Goal: Task Accomplishment & Management: Manage account settings

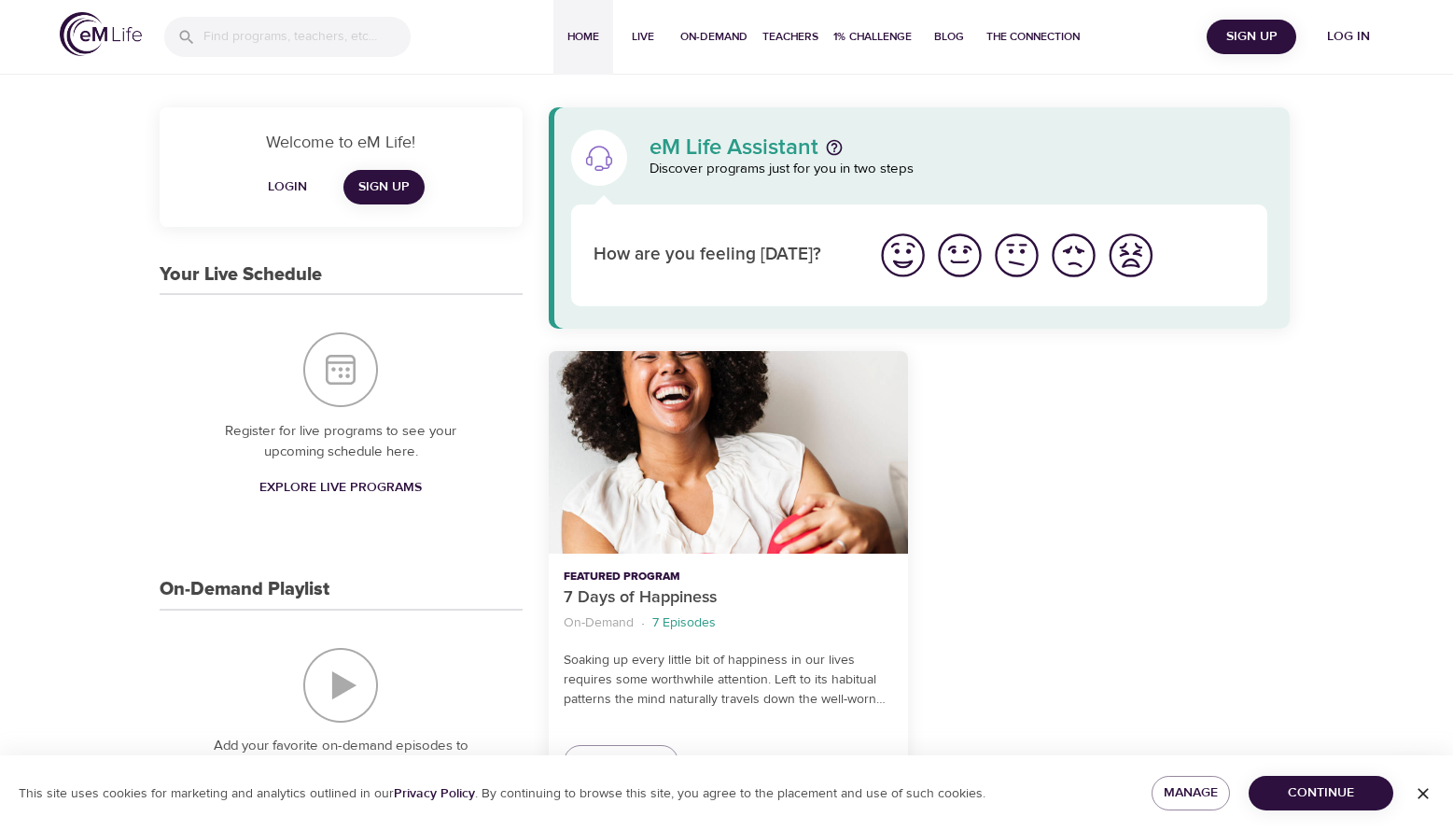
click at [981, 571] on div at bounding box center [1110, 575] width 382 height 471
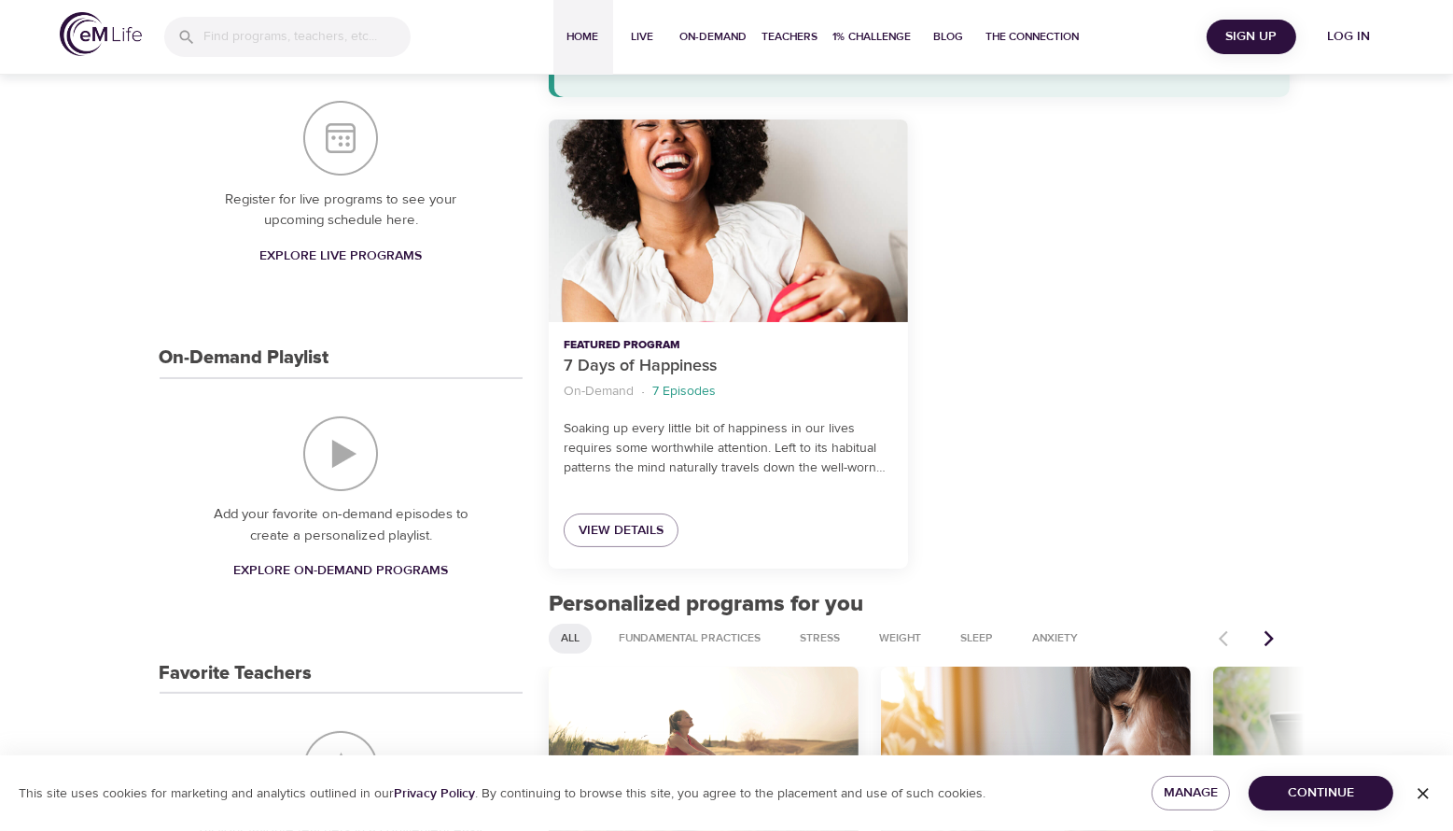
scroll to position [243, 0]
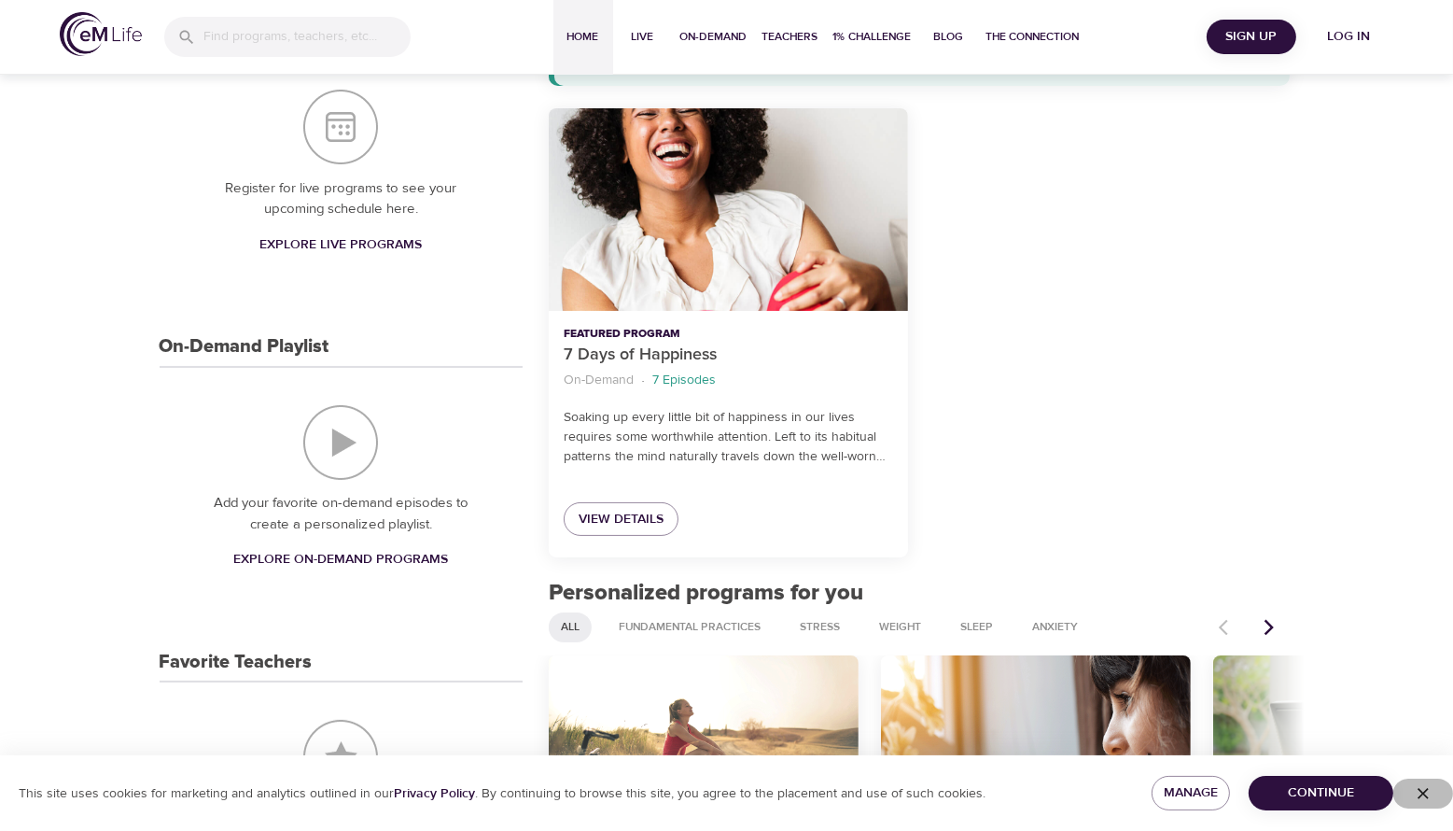
click at [1422, 791] on icon "button" at bounding box center [1423, 793] width 11 height 11
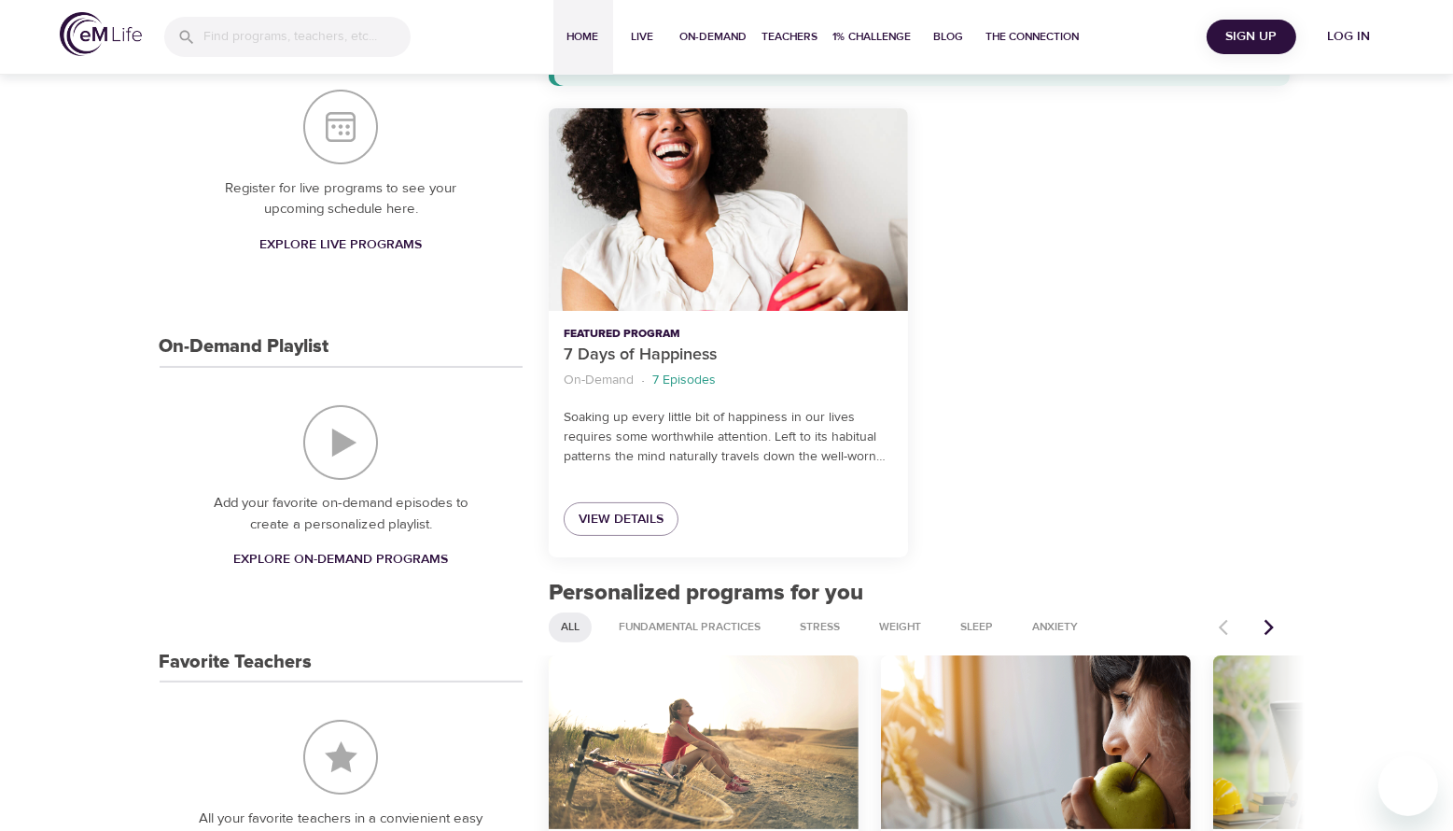
scroll to position [1311, 0]
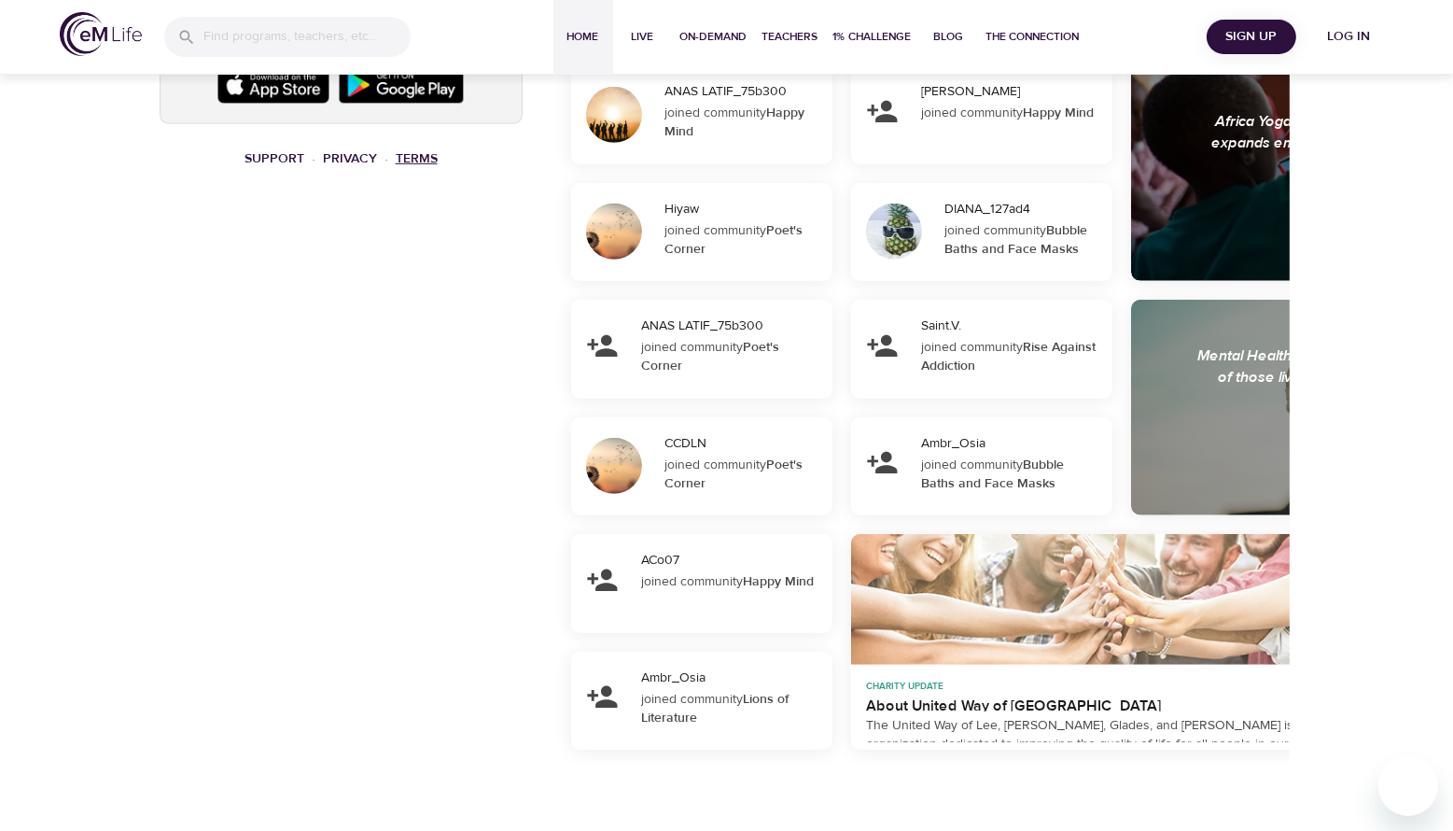
click at [405, 160] on link "Terms" at bounding box center [417, 158] width 42 height 17
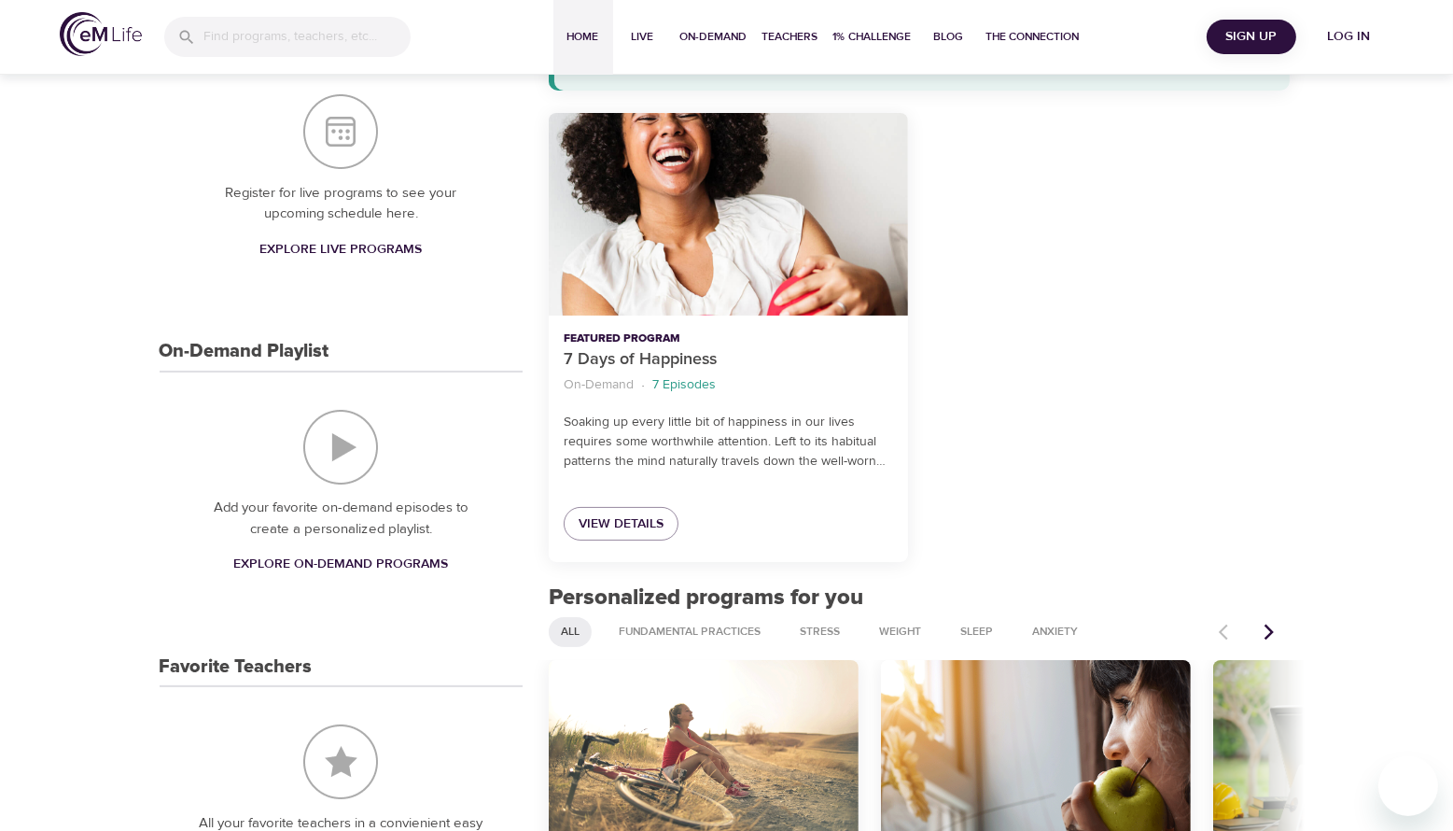
scroll to position [0, 0]
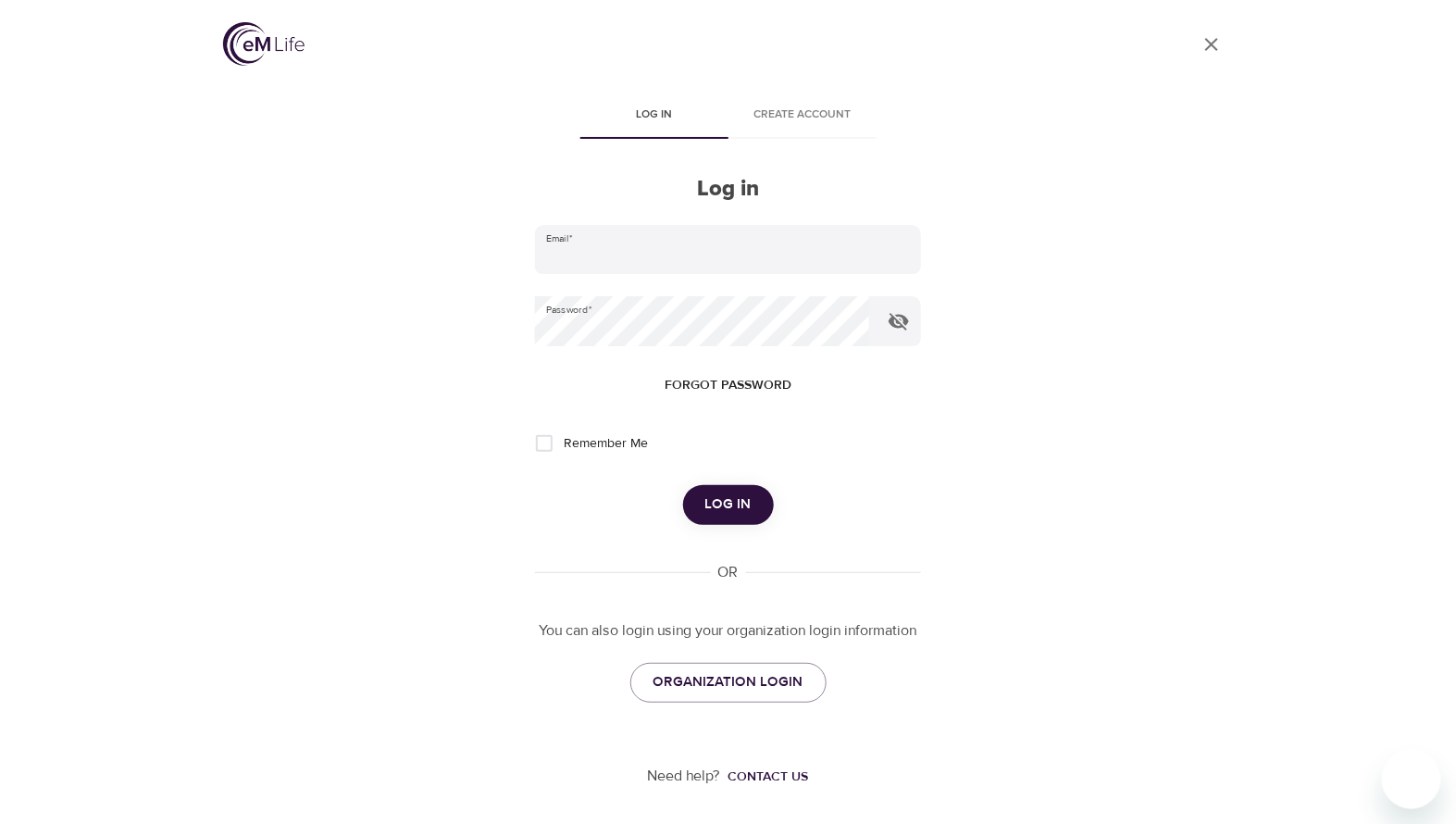
type input "[EMAIL_ADDRESS][DOMAIN_NAME]"
click at [734, 504] on span "Log in" at bounding box center [728, 505] width 47 height 24
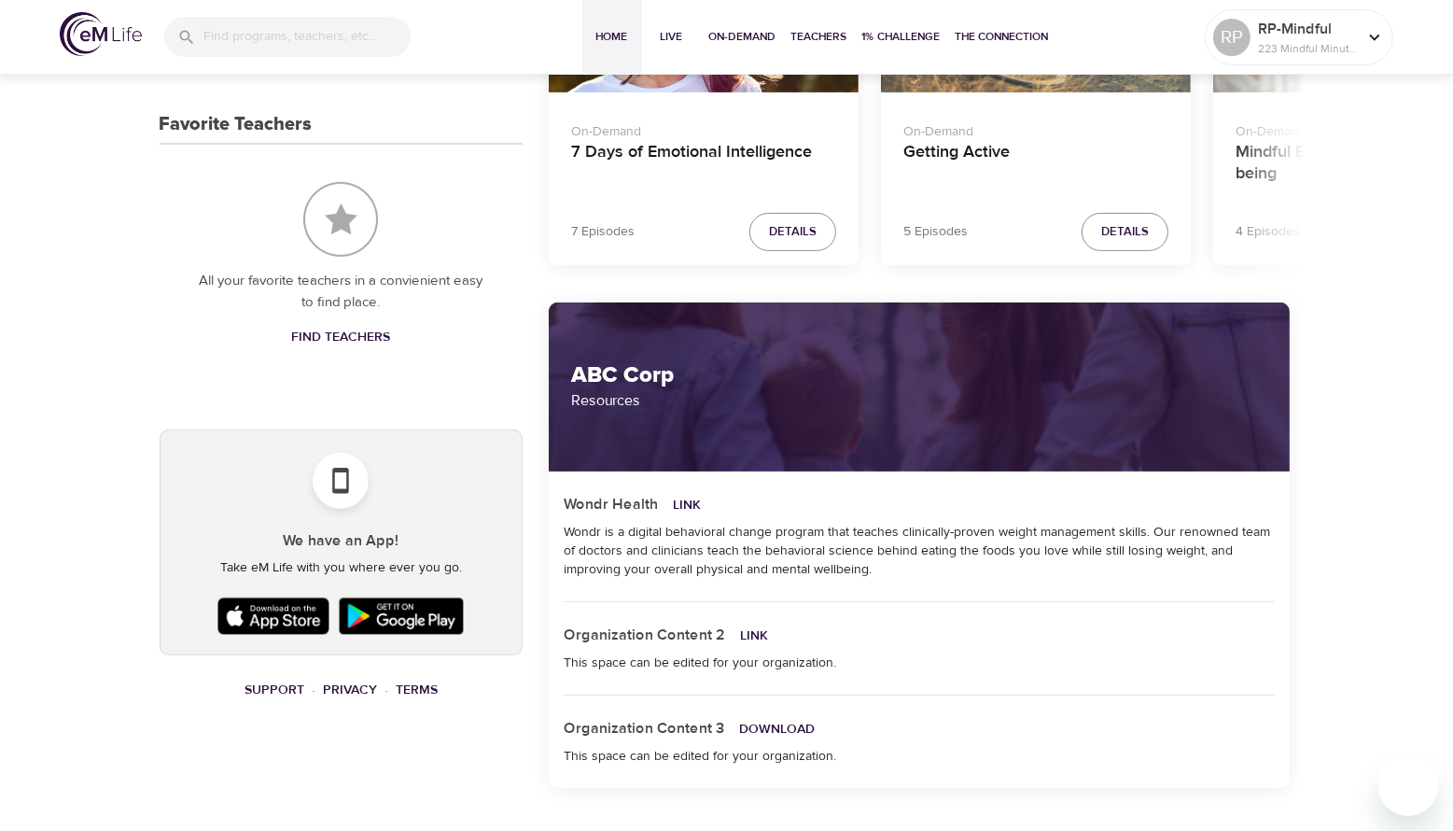
scroll to position [989, 0]
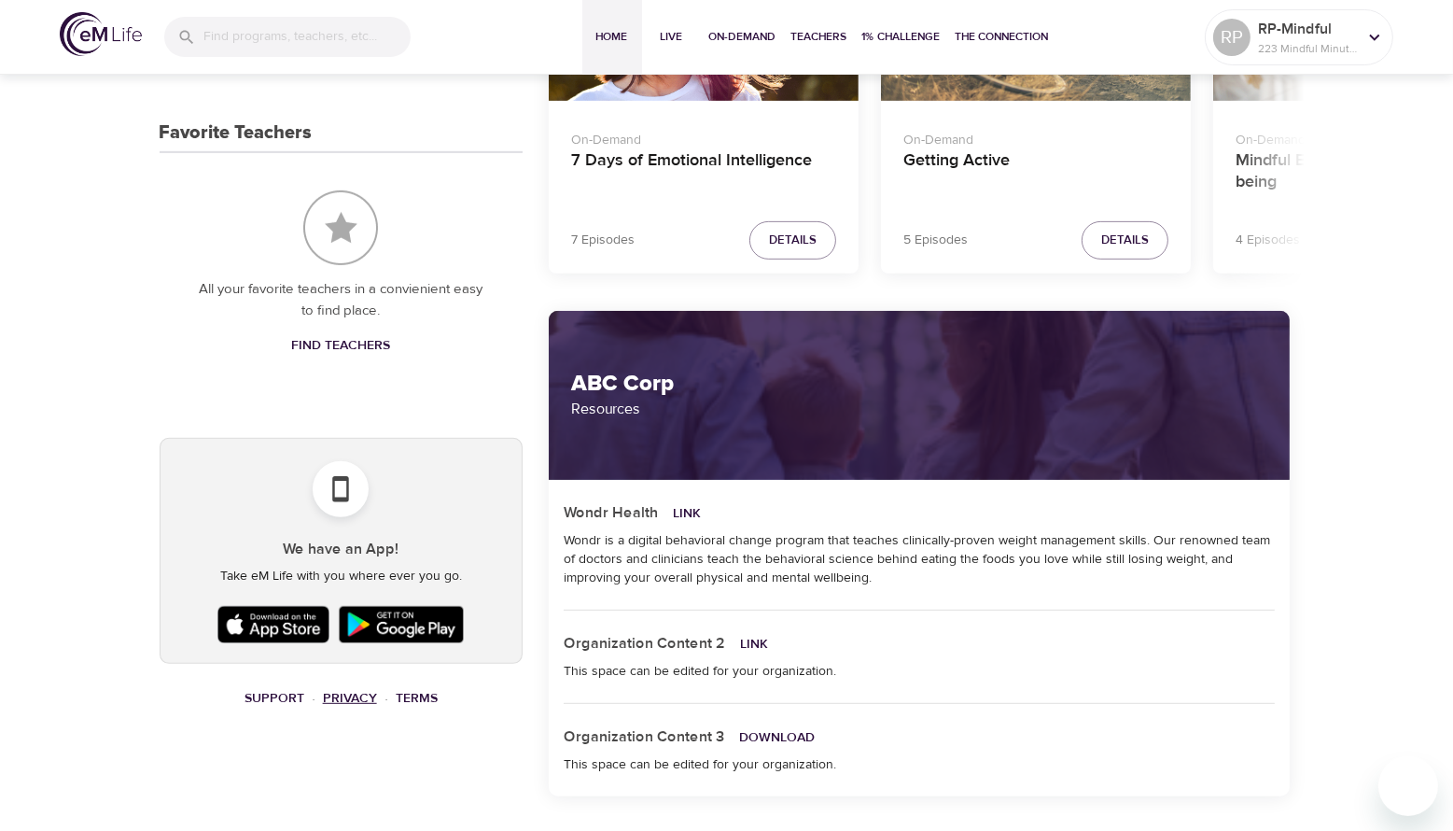
click at [347, 693] on link "Privacy" at bounding box center [350, 698] width 54 height 17
